Goal: Transaction & Acquisition: Subscribe to service/newsletter

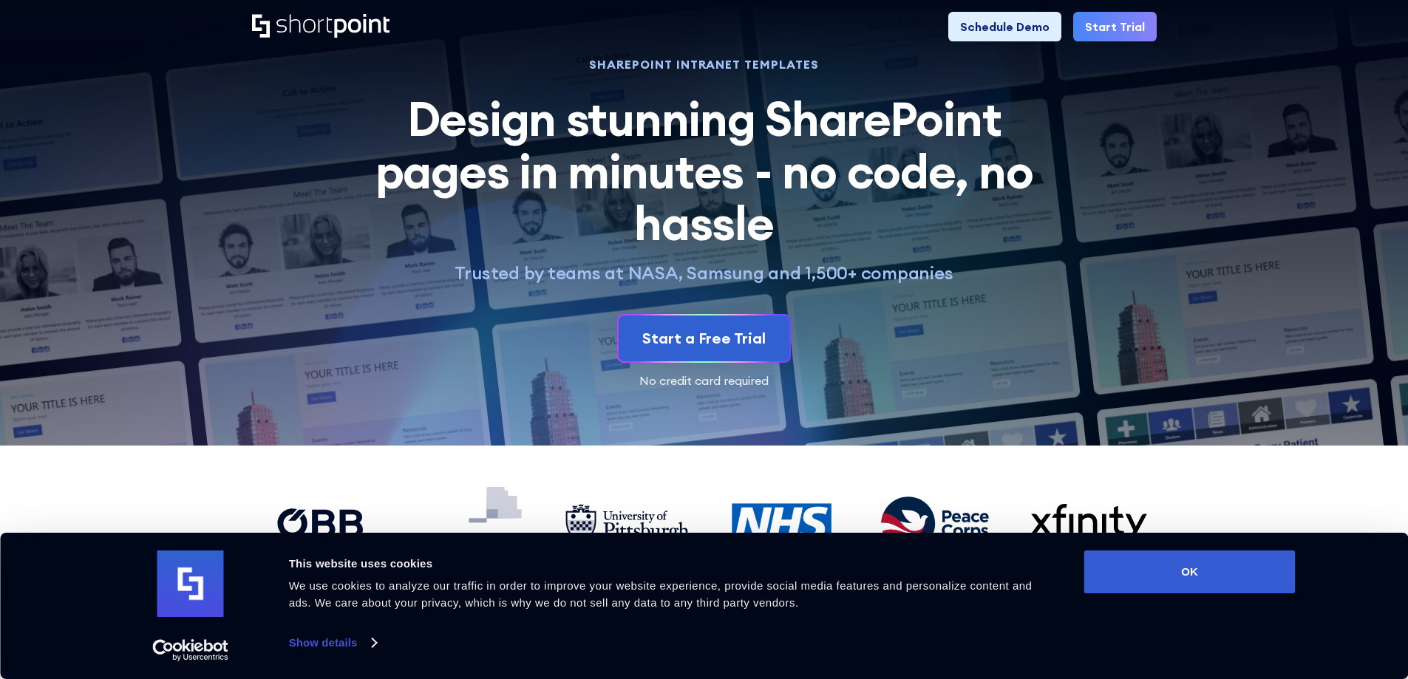
click at [340, 314] on div "Start a Free Trial No credit card required" at bounding box center [704, 350] width 905 height 72
click at [333, 643] on link "Show details" at bounding box center [332, 643] width 87 height 22
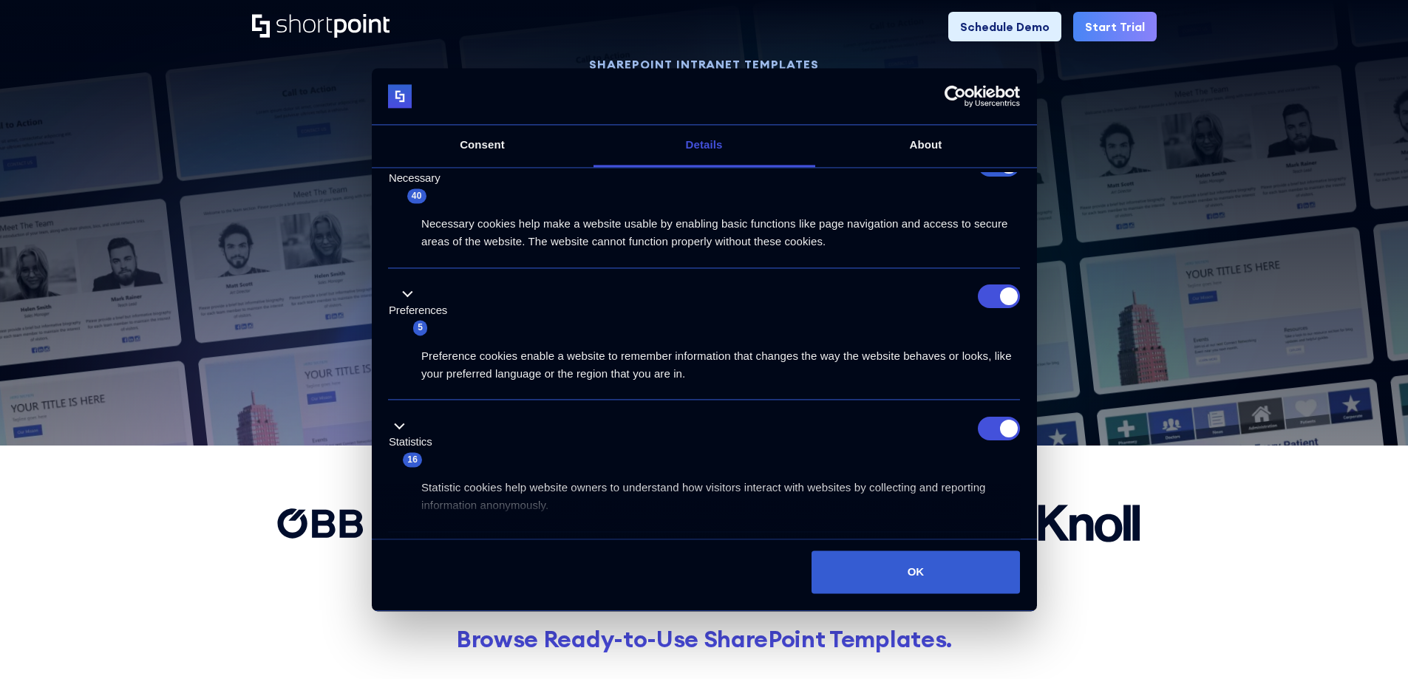
scroll to position [74, 0]
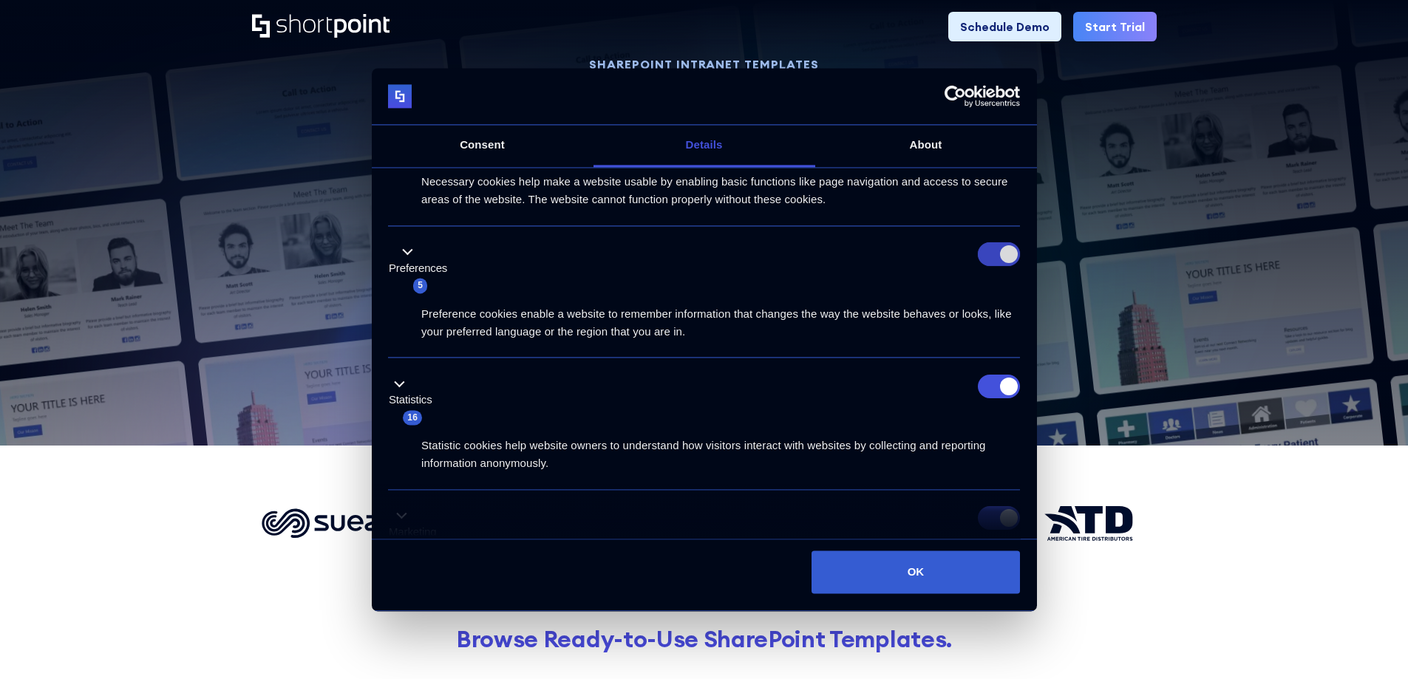
click at [1005, 253] on input "Preferences" at bounding box center [999, 255] width 42 height 24
checkbox input "false"
click at [1000, 390] on input "Statistics" at bounding box center [999, 387] width 42 height 24
checkbox input "false"
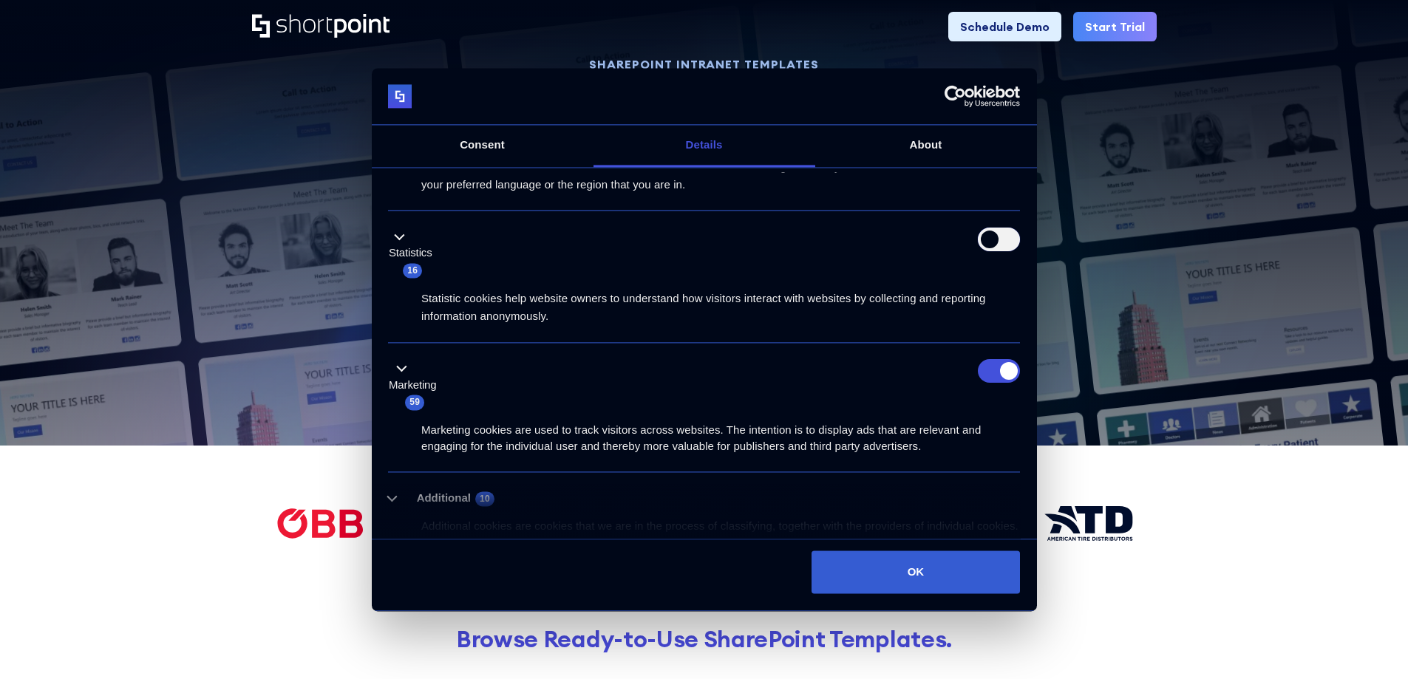
scroll to position [222, 0]
click at [994, 364] on input "Marketing" at bounding box center [999, 371] width 42 height 24
checkbox input "false"
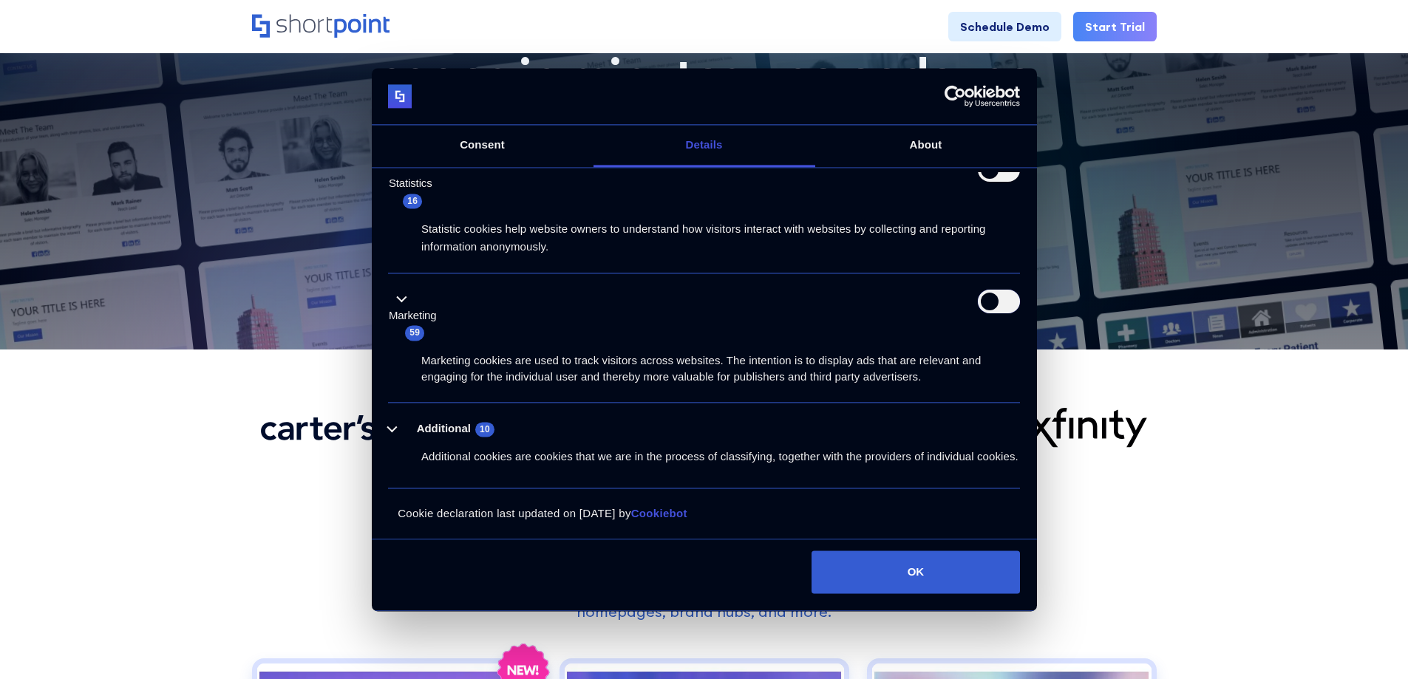
scroll to position [148, 0]
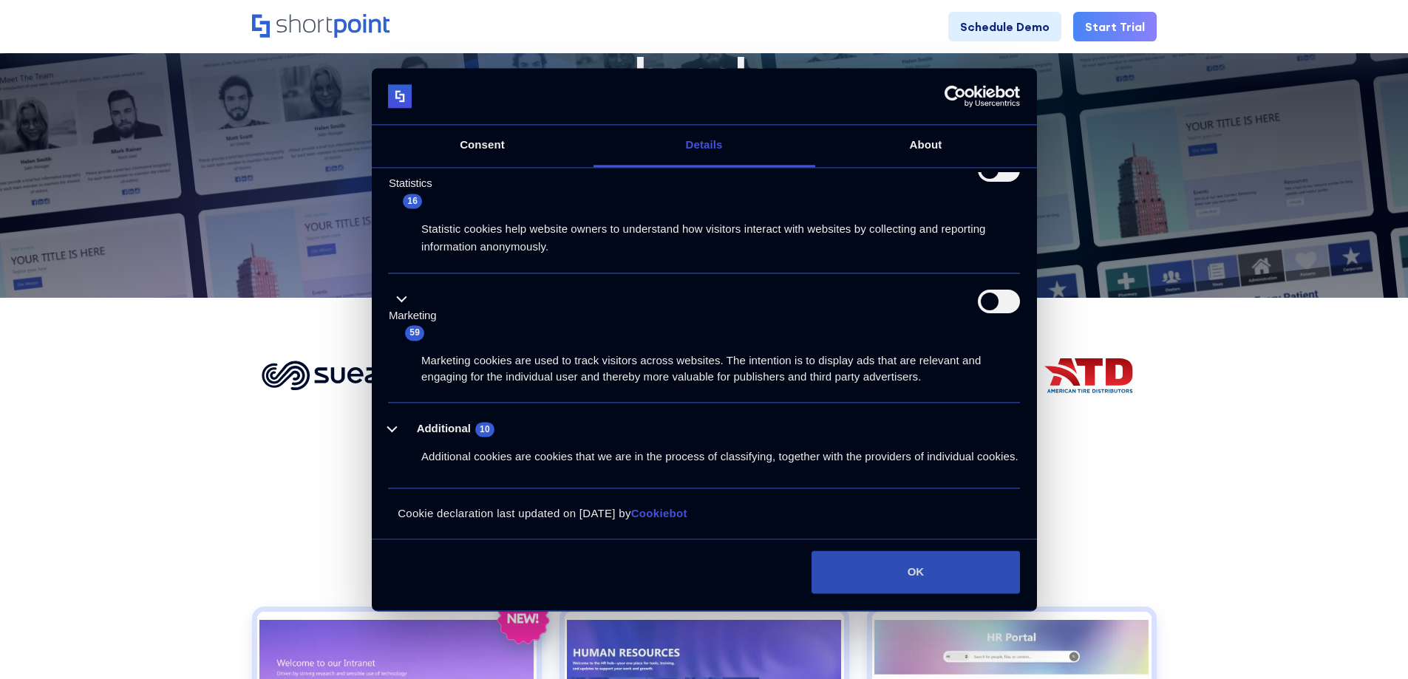
click at [937, 573] on button "OK" at bounding box center [916, 573] width 209 height 43
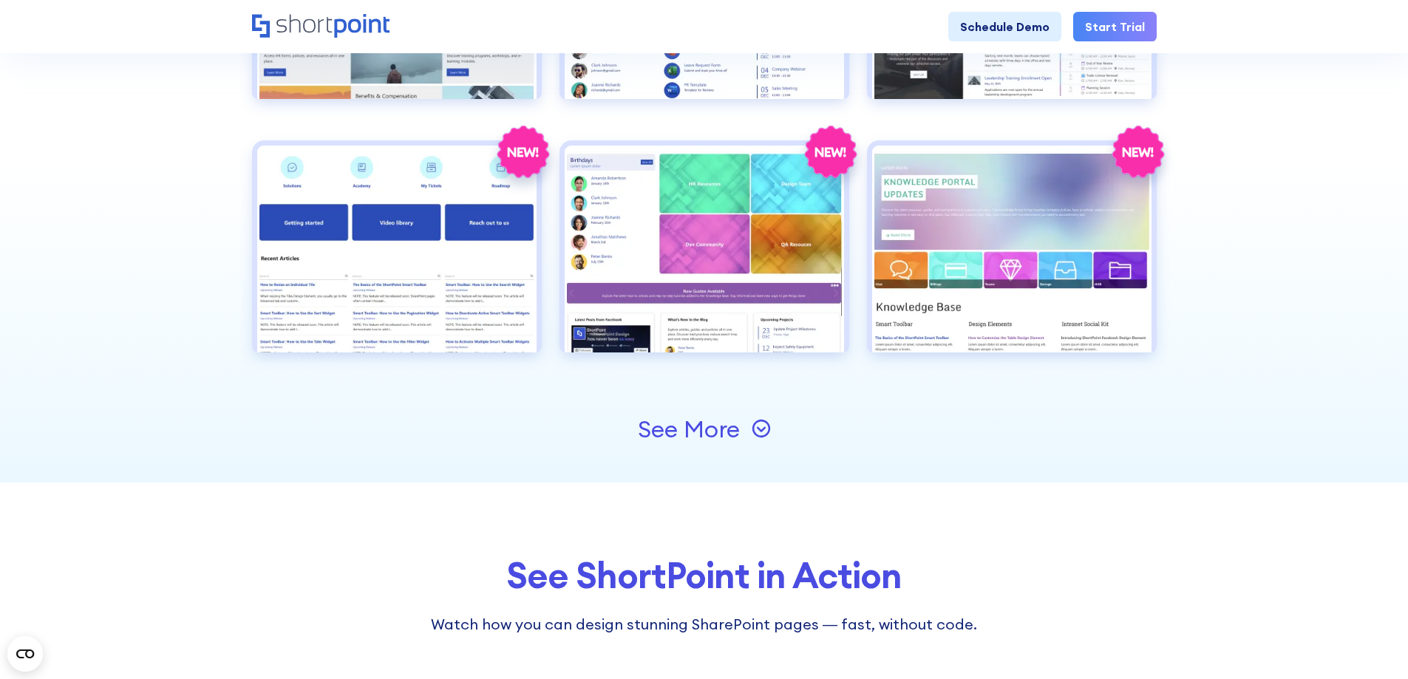
scroll to position [1774, 0]
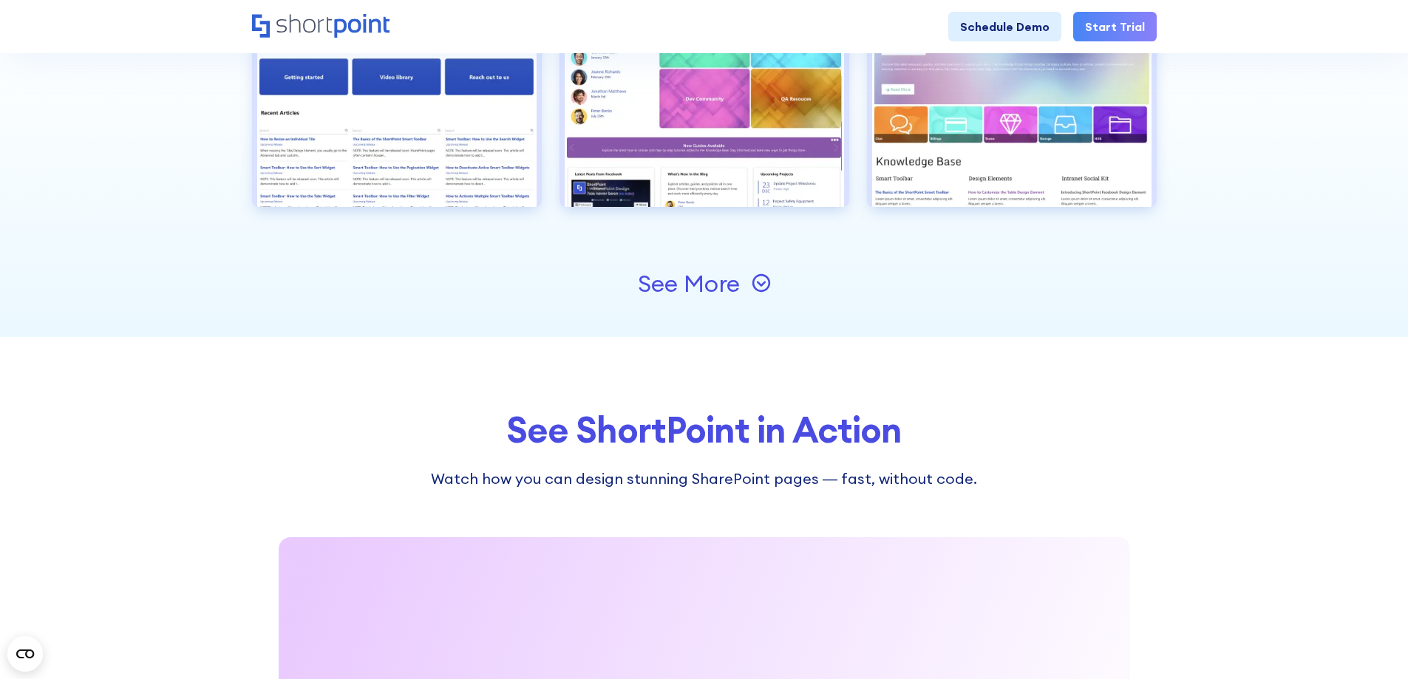
click at [686, 290] on div "See More" at bounding box center [689, 284] width 102 height 24
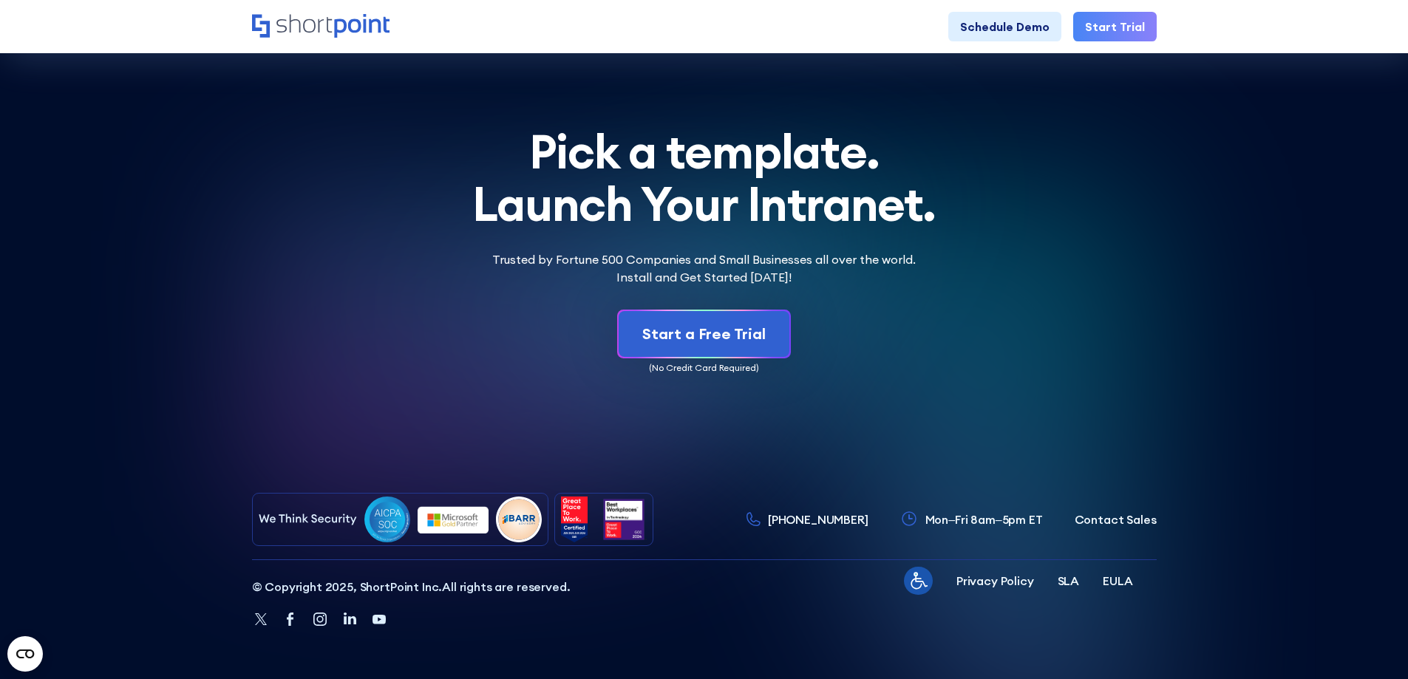
scroll to position [4935, 0]
